Goal: Transaction & Acquisition: Subscribe to service/newsletter

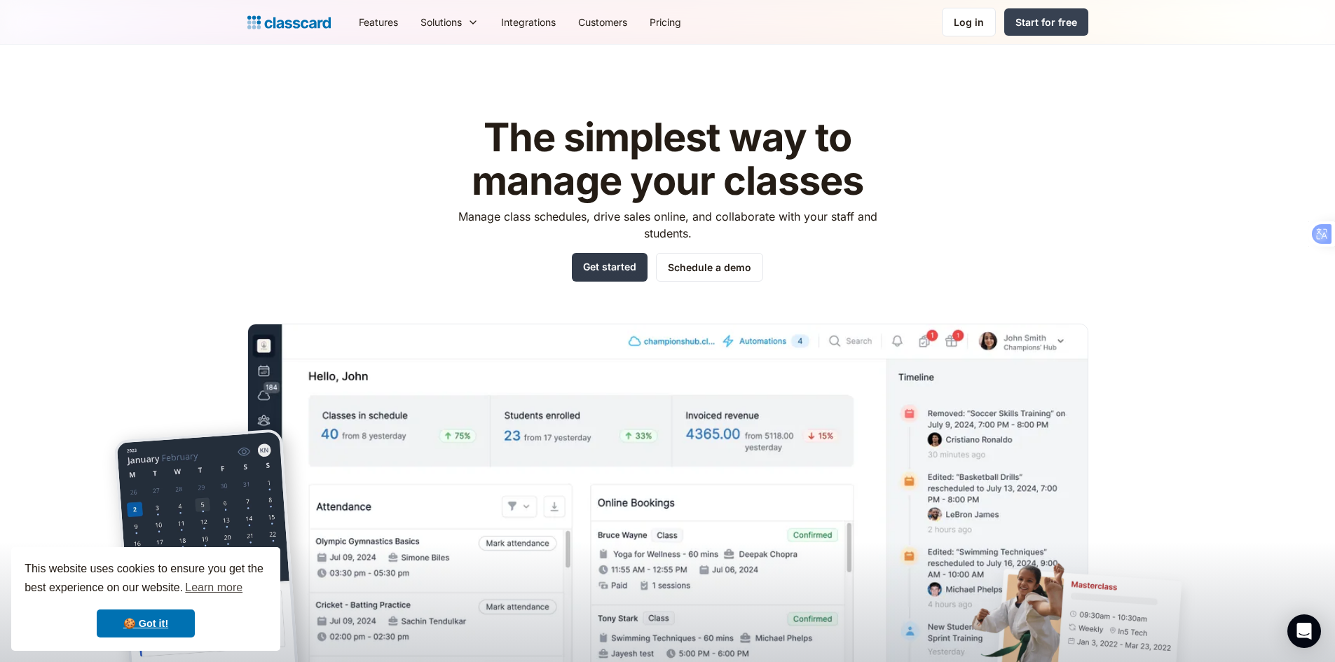
click at [600, 263] on link "Get started" at bounding box center [610, 267] width 76 height 29
click at [955, 27] on link "Log in" at bounding box center [969, 22] width 54 height 29
